Goal: Transaction & Acquisition: Book appointment/travel/reservation

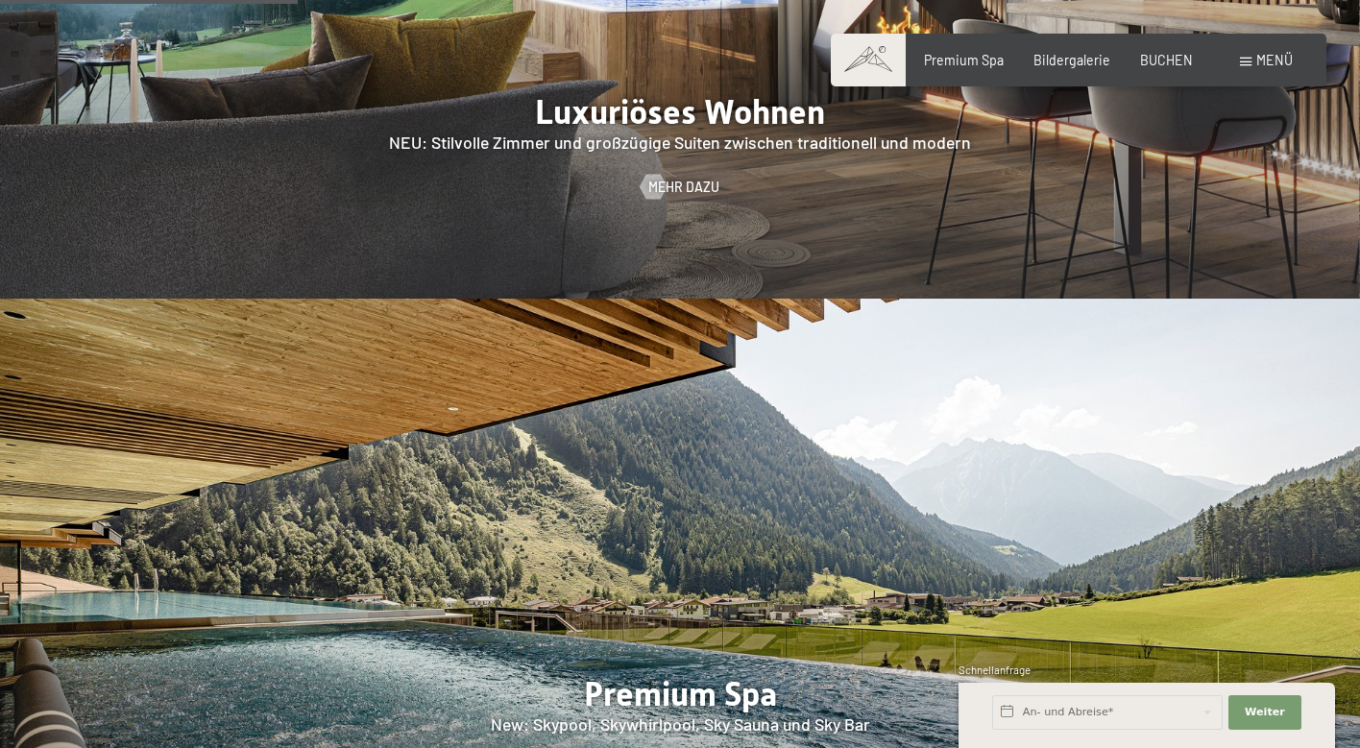
scroll to position [1978, 0]
click at [1149, 65] on div "BUCHEN" at bounding box center [1166, 57] width 53 height 19
click at [1154, 59] on span "BUCHEN" at bounding box center [1166, 57] width 53 height 16
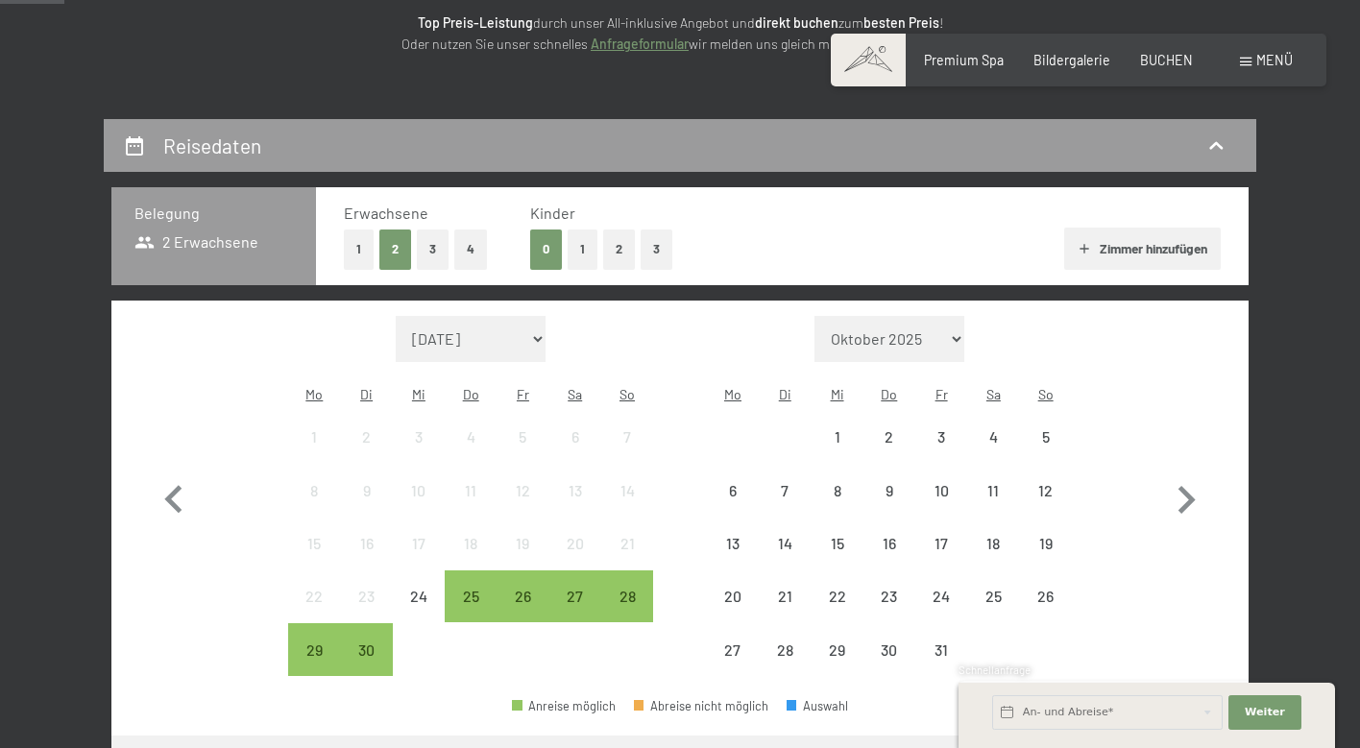
scroll to position [321, 0]
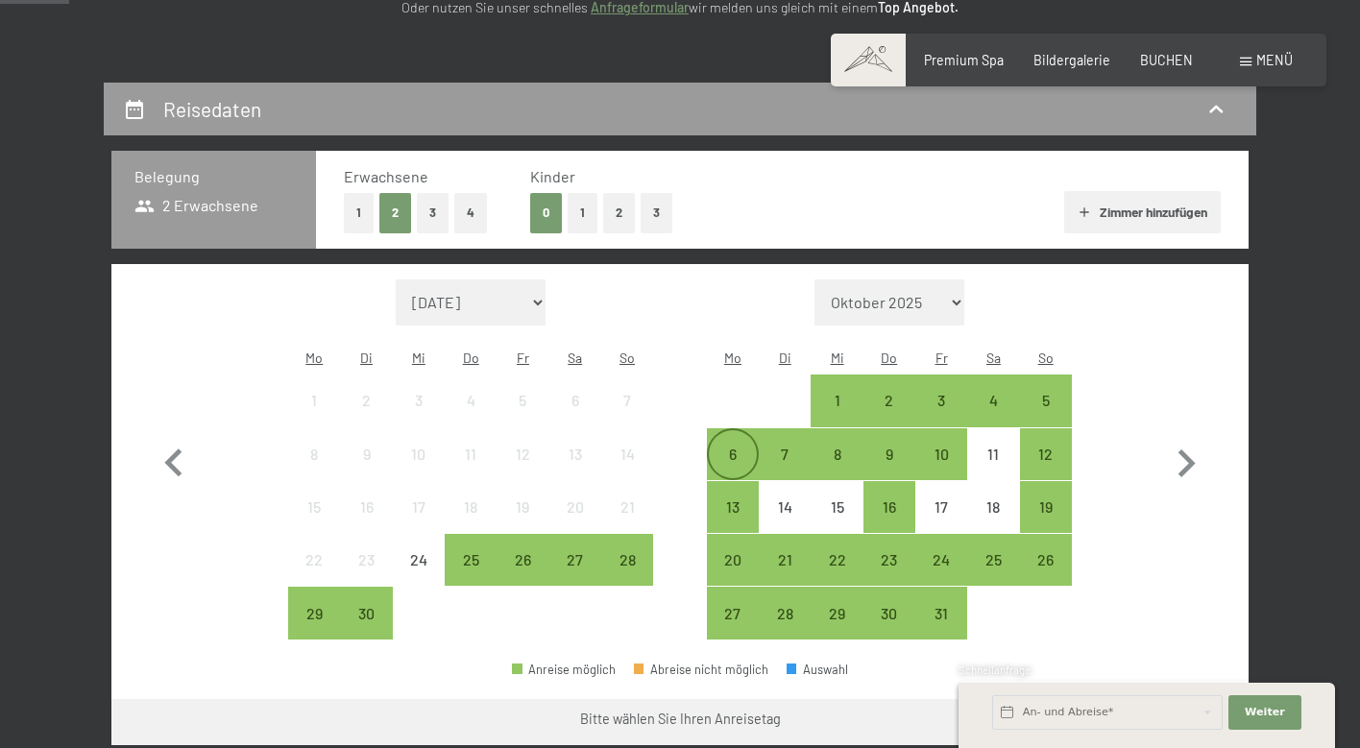
click at [727, 447] on div "6" at bounding box center [733, 471] width 48 height 48
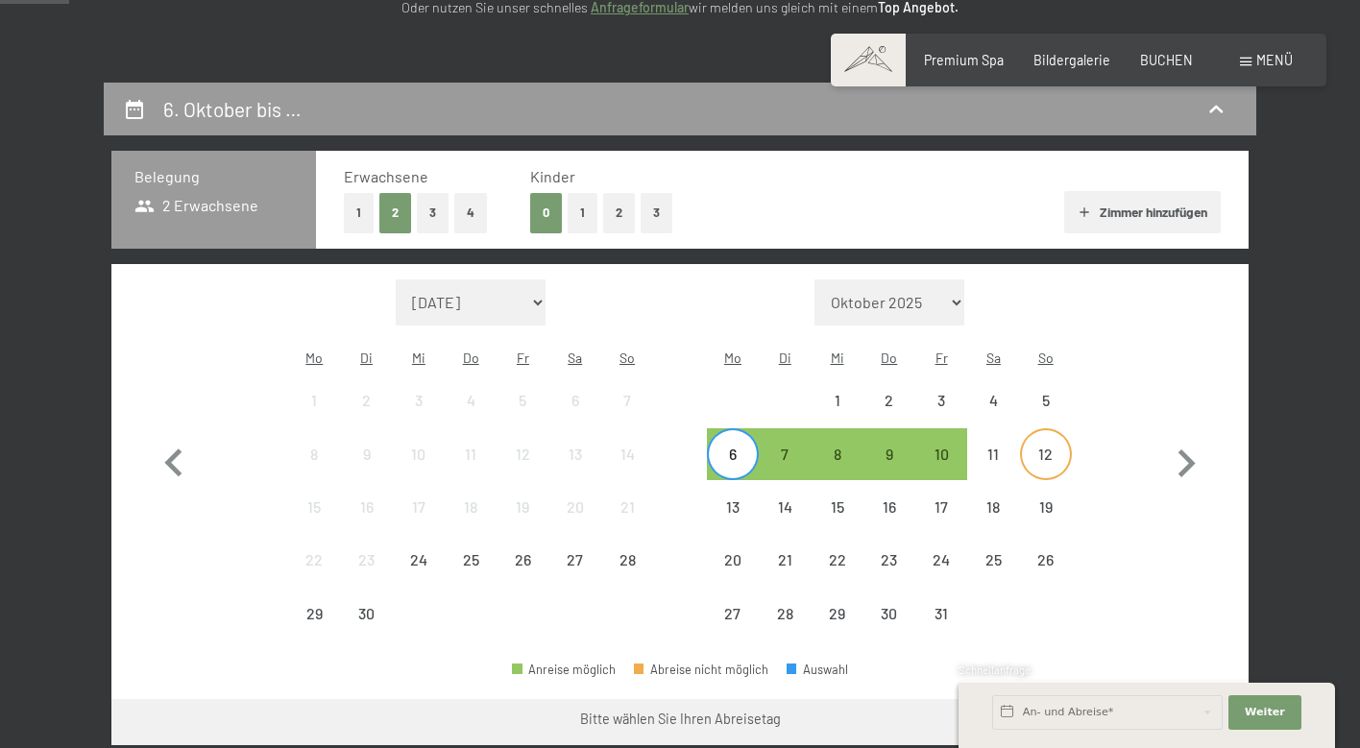
click at [1054, 447] on div "12" at bounding box center [1046, 471] width 48 height 48
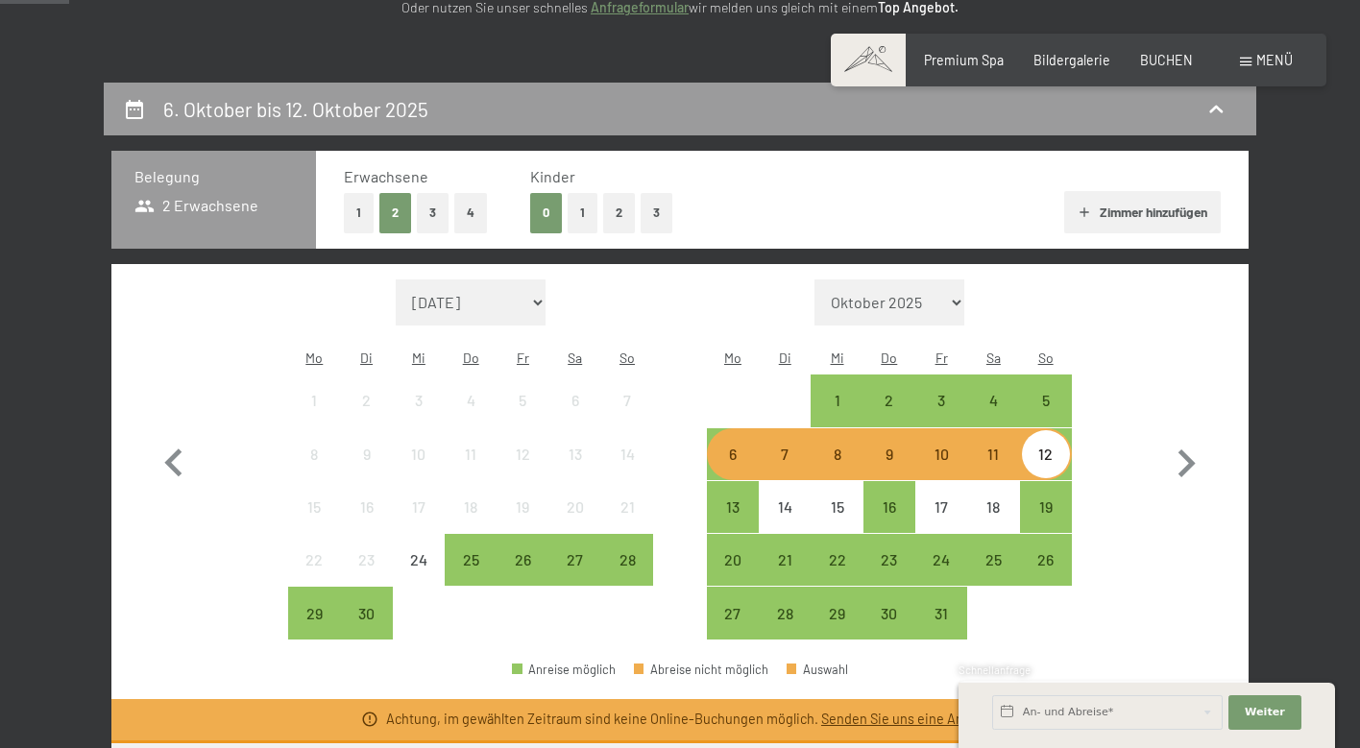
click at [725, 447] on div "6" at bounding box center [733, 471] width 48 height 48
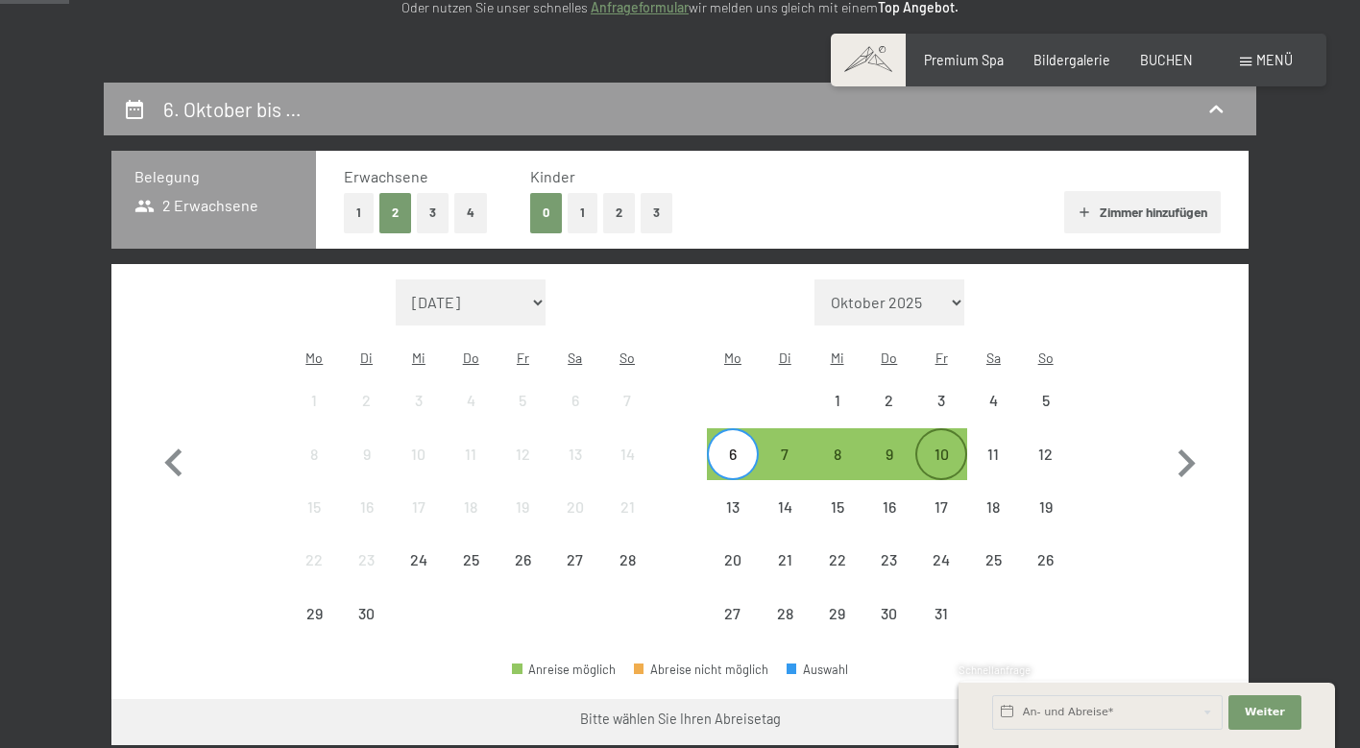
click at [952, 447] on div "10" at bounding box center [941, 471] width 48 height 48
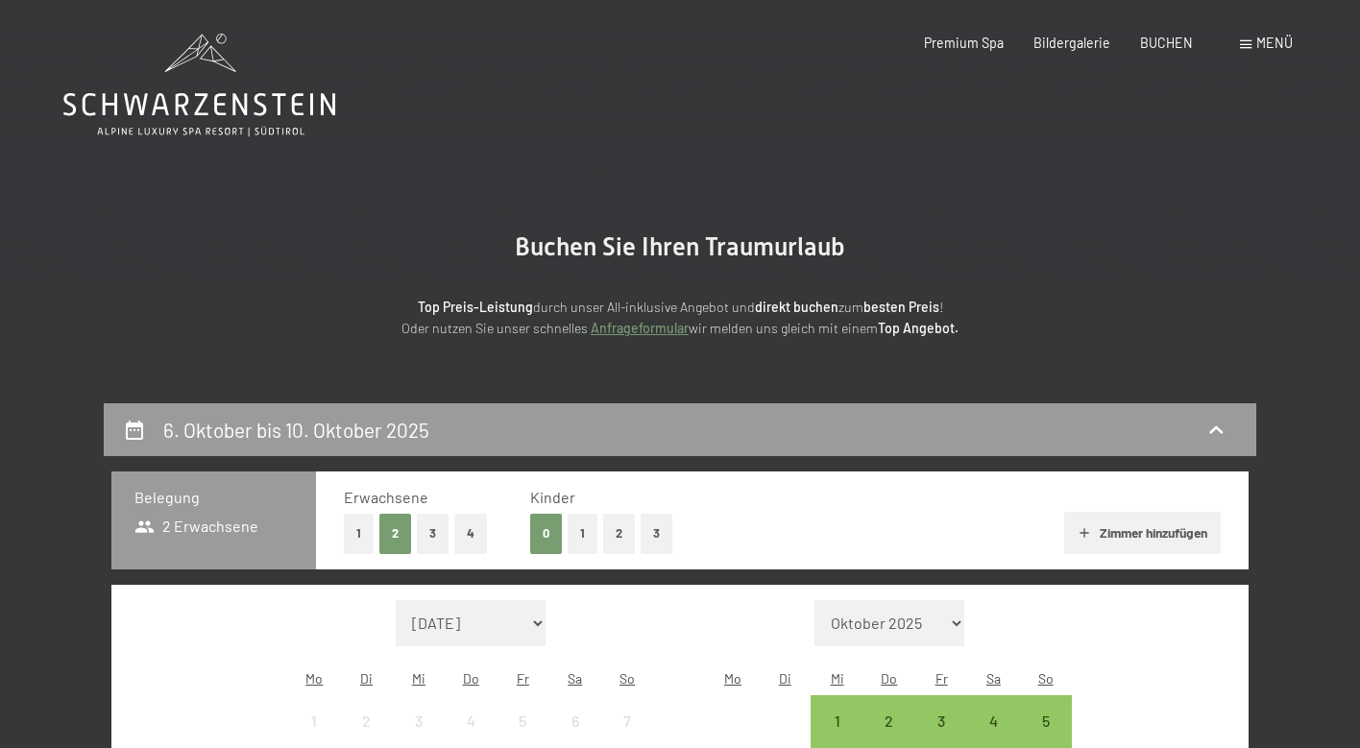
scroll to position [0, 0]
